Goal: Check status: Check status

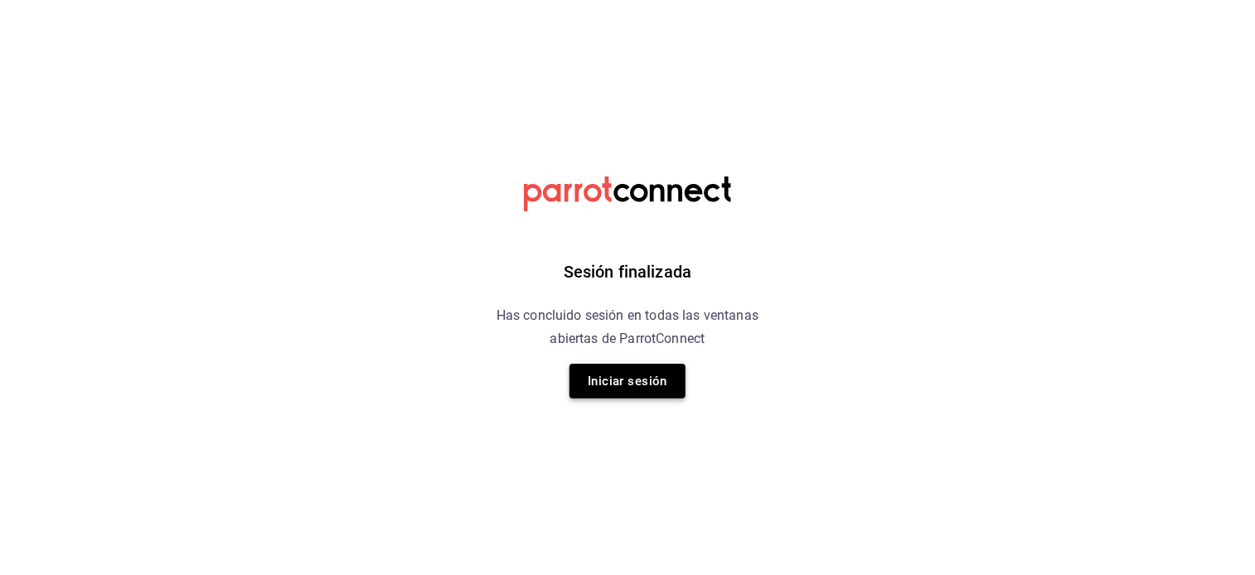
click at [636, 381] on button "Iniciar sesión" at bounding box center [628, 381] width 116 height 35
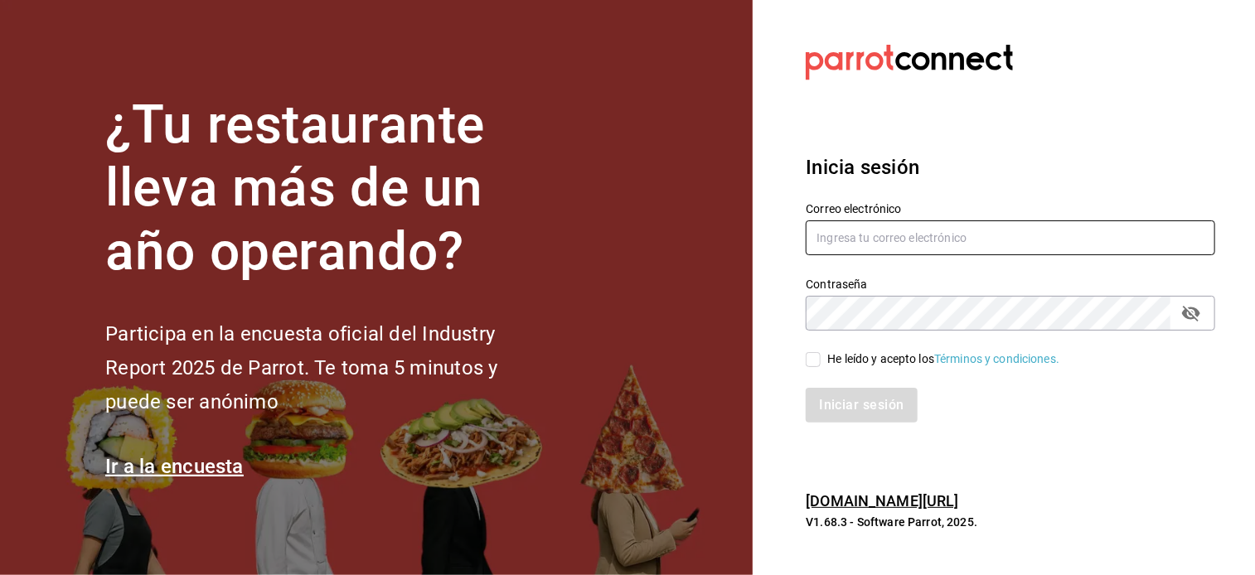
type input "[EMAIL_ADDRESS][DOMAIN_NAME]"
click at [821, 361] on input "He leído y acepto los Términos y condiciones." at bounding box center [813, 359] width 15 height 15
checkbox input "true"
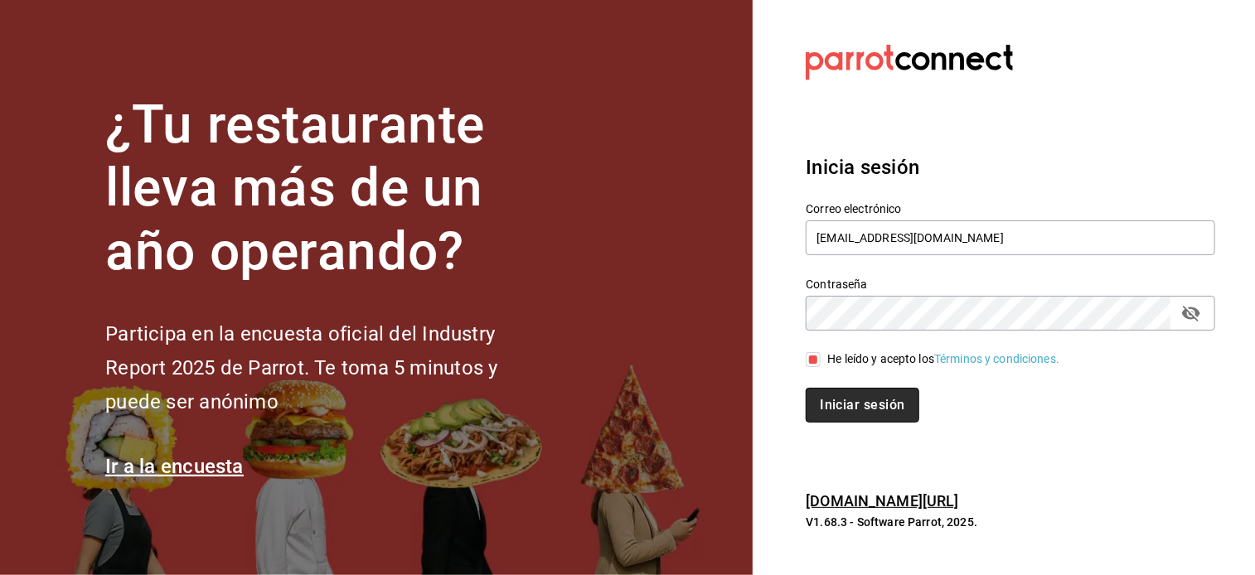
click at [828, 404] on button "Iniciar sesión" at bounding box center [862, 405] width 113 height 35
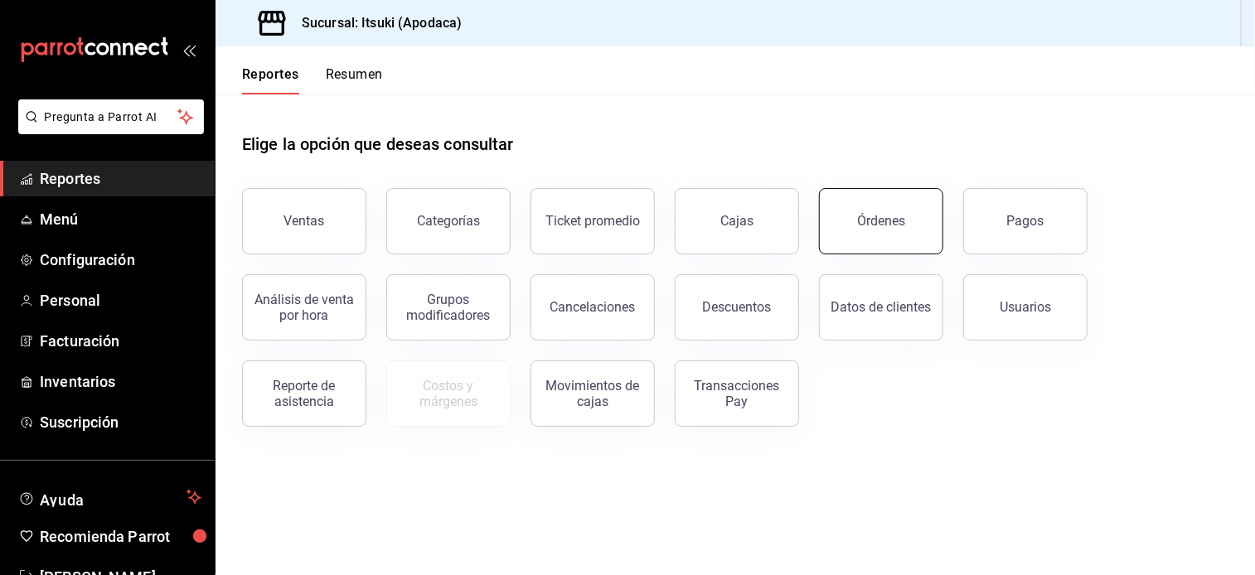
click at [913, 230] on button "Órdenes" at bounding box center [881, 221] width 124 height 66
